Goal: Information Seeking & Learning: Learn about a topic

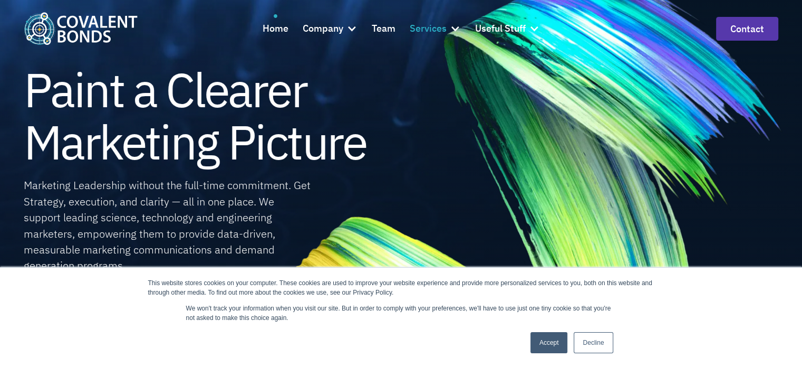
click at [437, 28] on div "Services" at bounding box center [428, 28] width 37 height 15
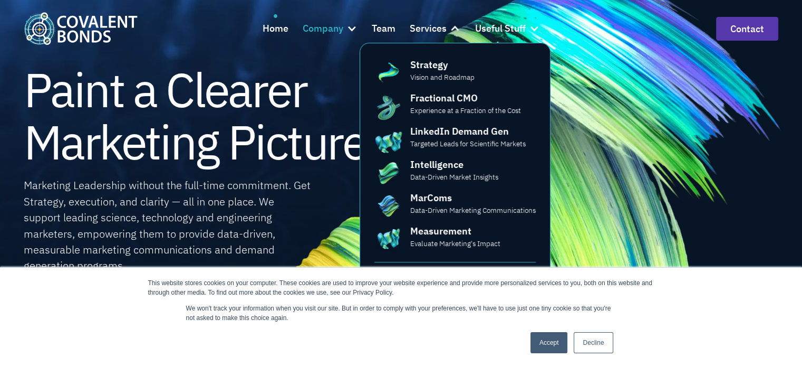
click at [343, 31] on div "Company" at bounding box center [330, 28] width 55 height 28
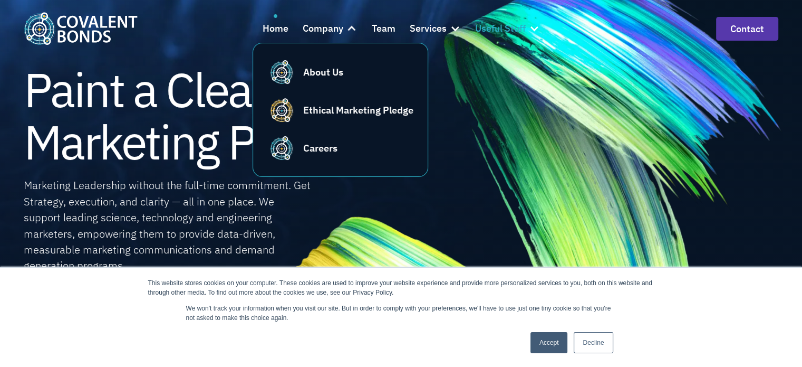
click at [502, 32] on div "Useful Stuff" at bounding box center [500, 28] width 51 height 15
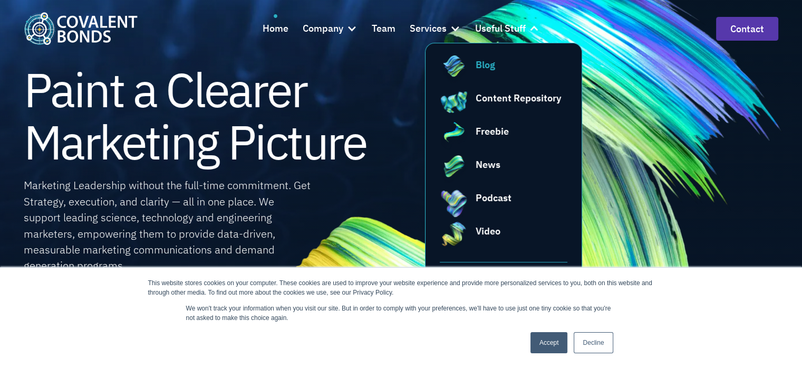
click at [496, 72] on link "Blog" at bounding box center [504, 71] width 128 height 28
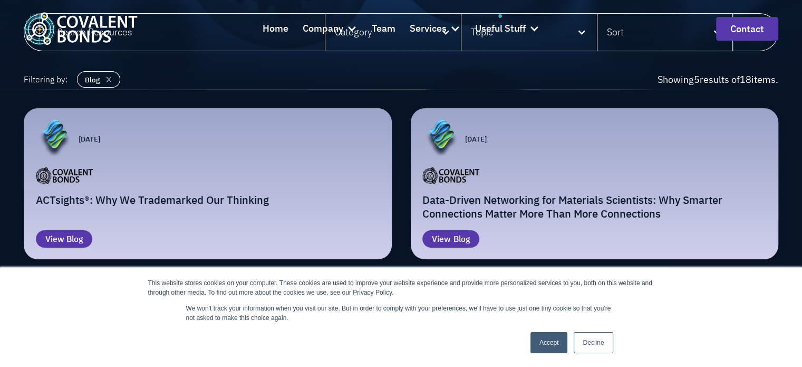
scroll to position [264, 0]
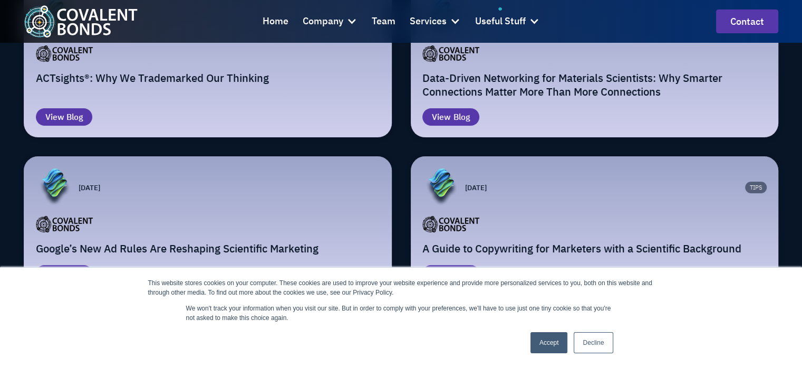
click at [540, 341] on link "Accept" at bounding box center [549, 342] width 37 height 21
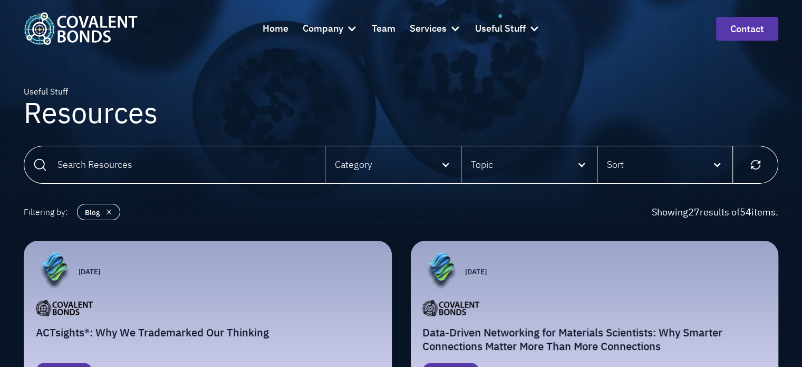
scroll to position [0, 0]
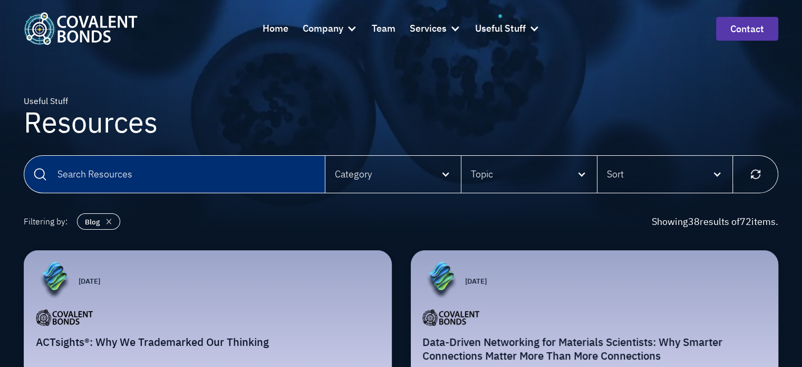
click at [153, 175] on input "Email Form" at bounding box center [175, 174] width 302 height 38
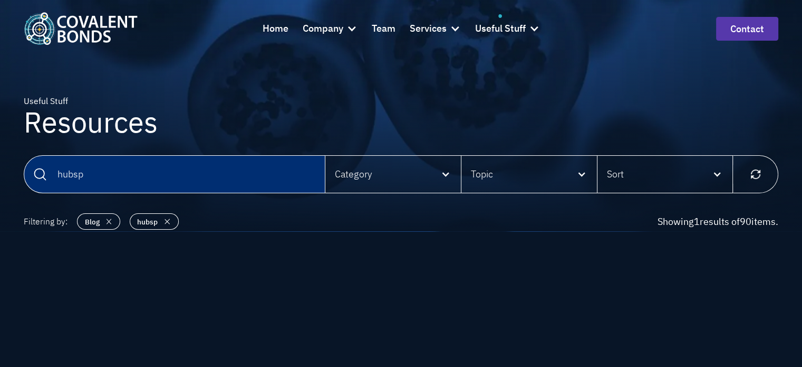
type input "hubsp"
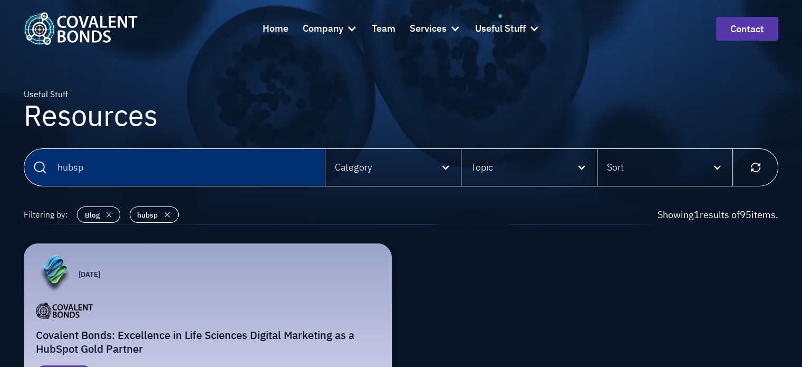
scroll to position [105, 0]
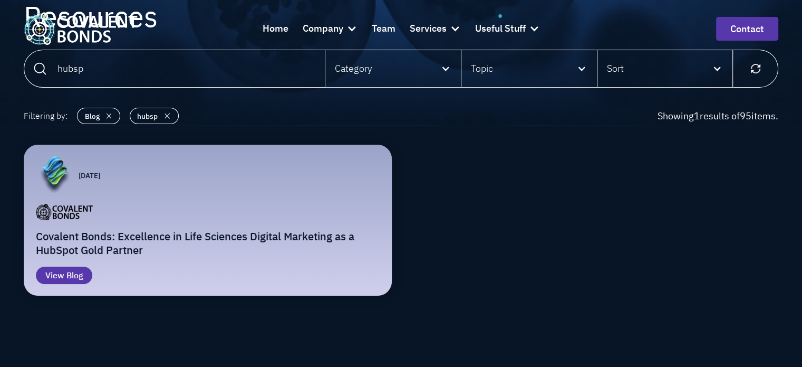
click at [178, 235] on h2 "Covalent Bonds: Excellence in Life Sciences Digital Marketing as a HubSpot Gold…" at bounding box center [208, 243] width 344 height 28
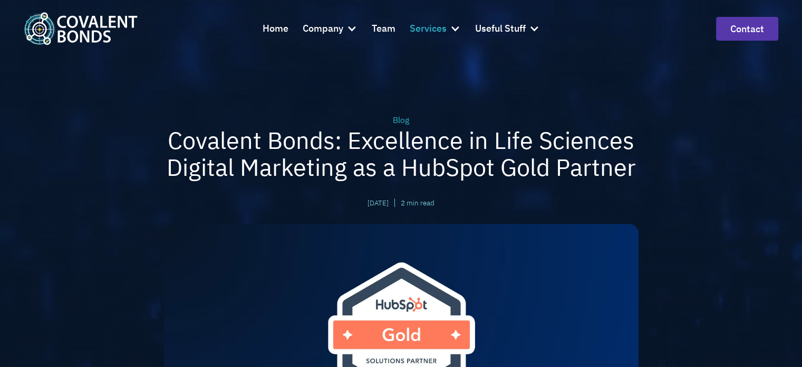
click at [446, 25] on div "Services" at bounding box center [428, 28] width 37 height 15
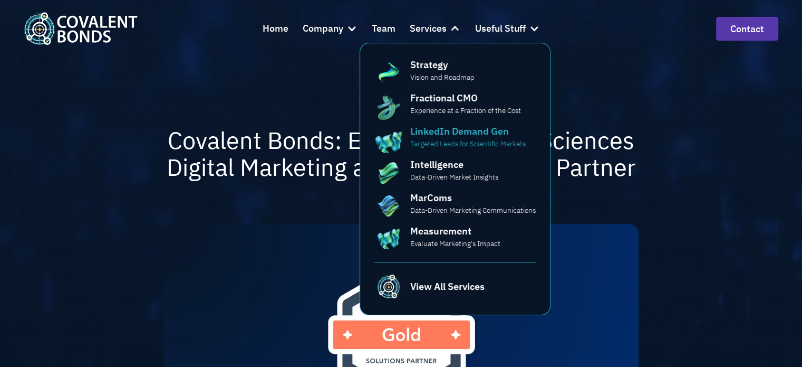
click at [484, 140] on p "Targeted Leads for Scientific Markets" at bounding box center [468, 143] width 116 height 11
